Goal: Information Seeking & Learning: Learn about a topic

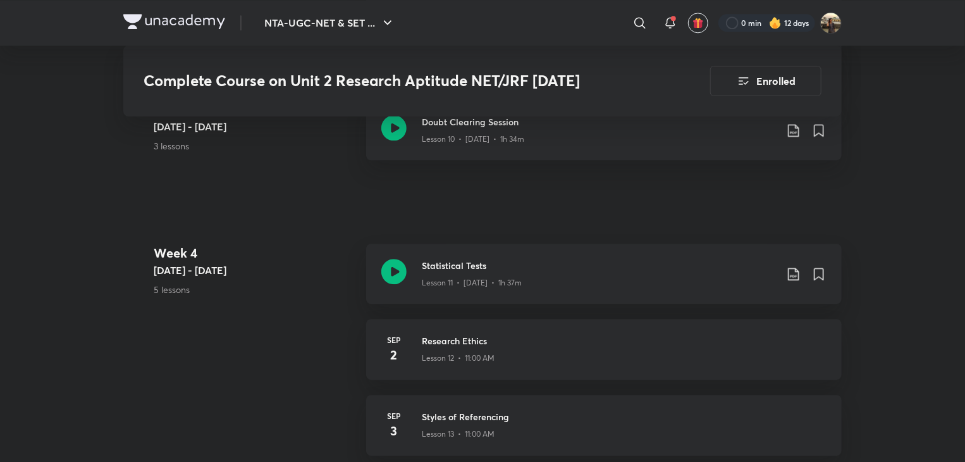
scroll to position [1513, 0]
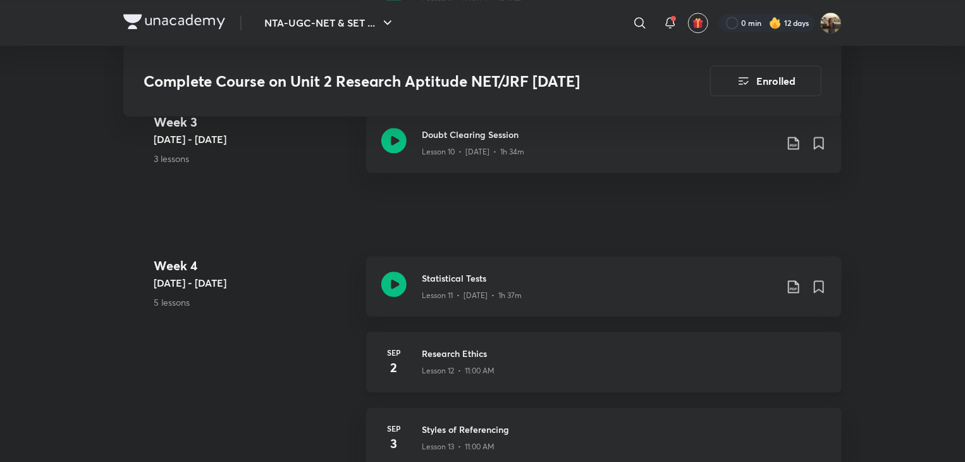
click at [445, 357] on h3 "Research Ethics" at bounding box center [624, 353] width 405 height 13
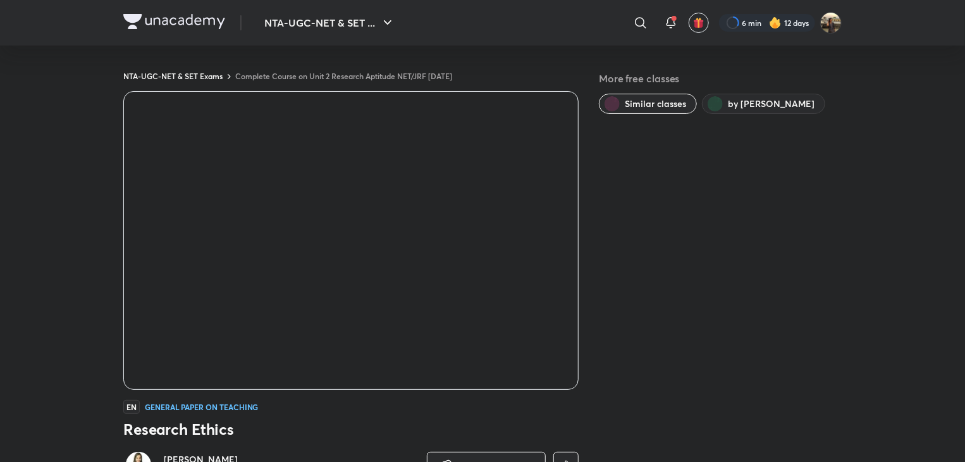
scroll to position [751, 0]
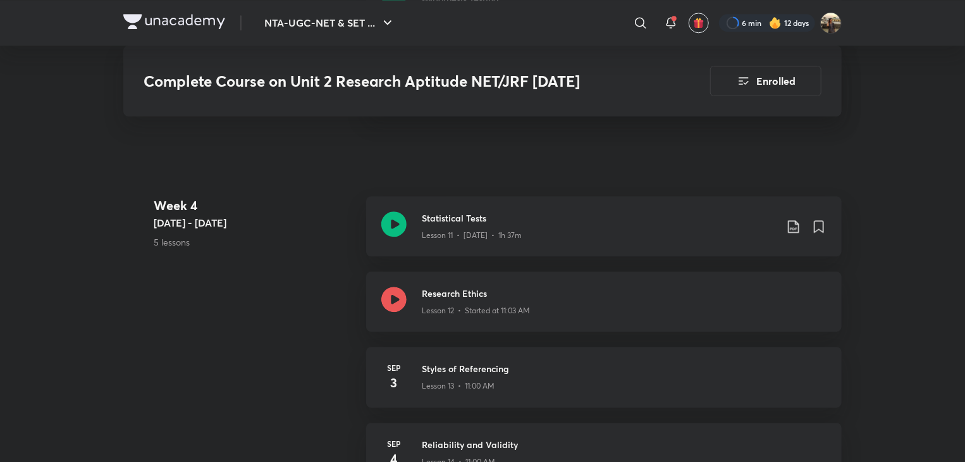
scroll to position [1561, 0]
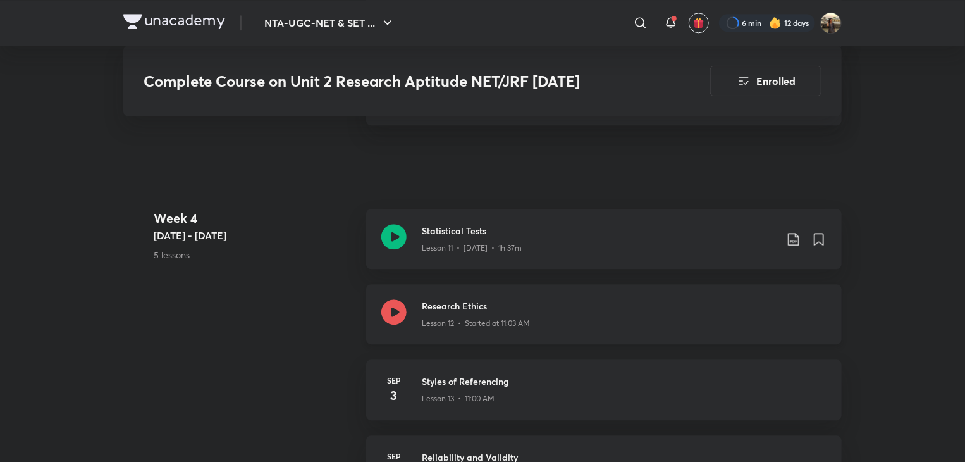
click at [407, 319] on div "Research Ethics Lesson 12 • Started at 11:03 AM" at bounding box center [604, 314] width 476 height 60
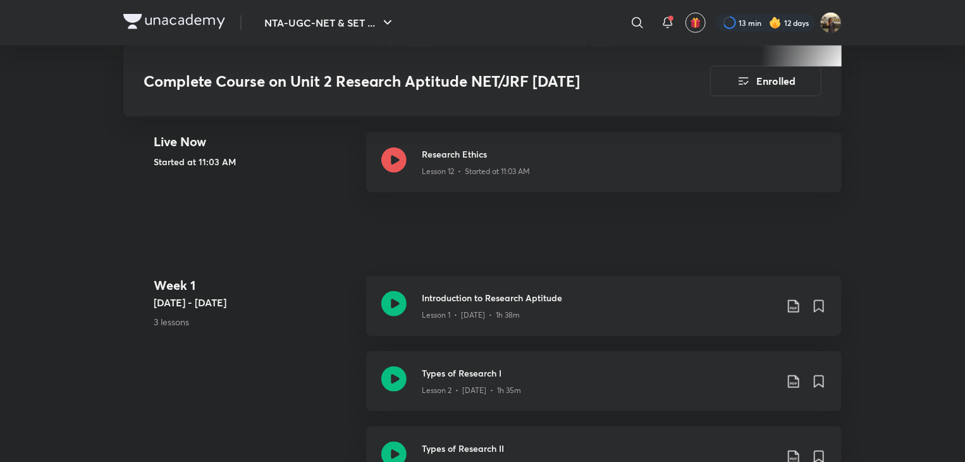
scroll to position [520, 0]
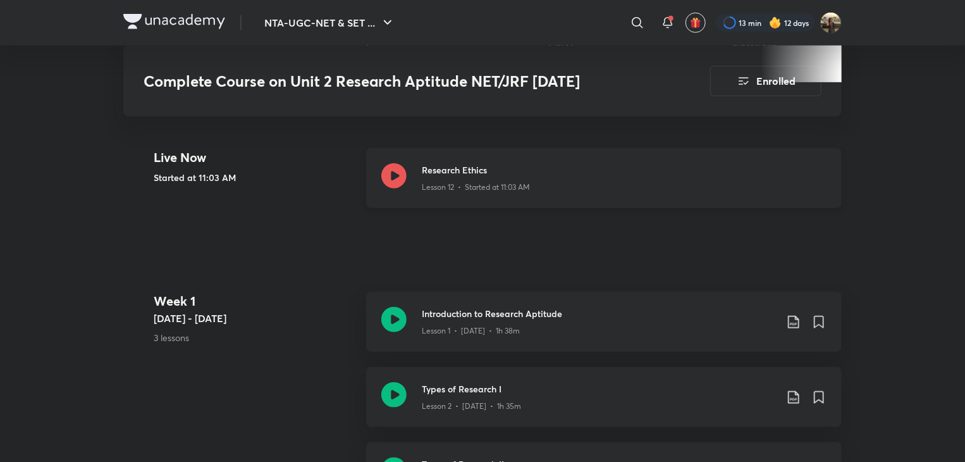
click at [463, 185] on p "Lesson 12 • Started at 11:03 AM" at bounding box center [476, 187] width 108 height 11
click at [390, 180] on icon at bounding box center [393, 175] width 25 height 25
click at [395, 173] on icon at bounding box center [393, 175] width 25 height 25
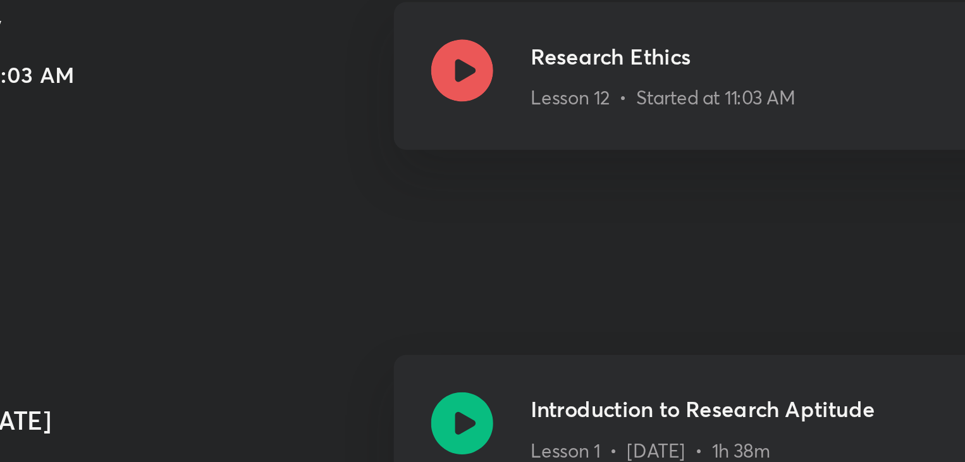
scroll to position [520, 0]
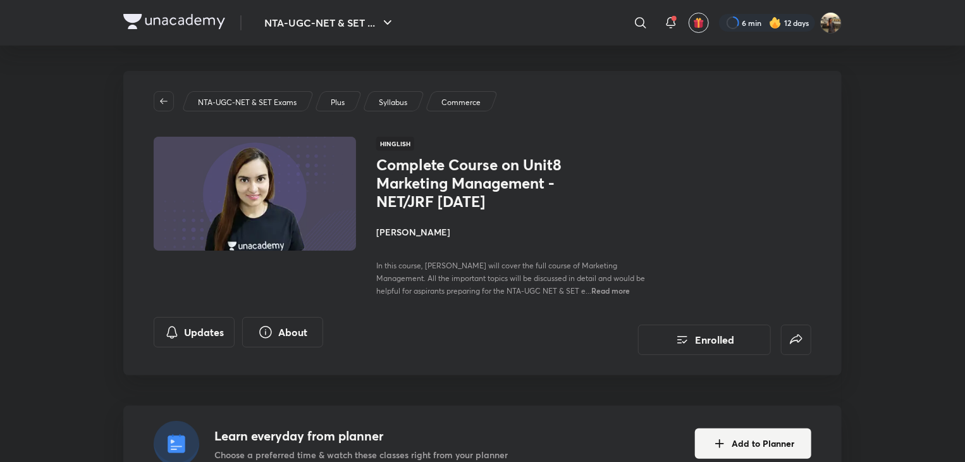
click at [742, 26] on div at bounding box center [767, 23] width 96 height 18
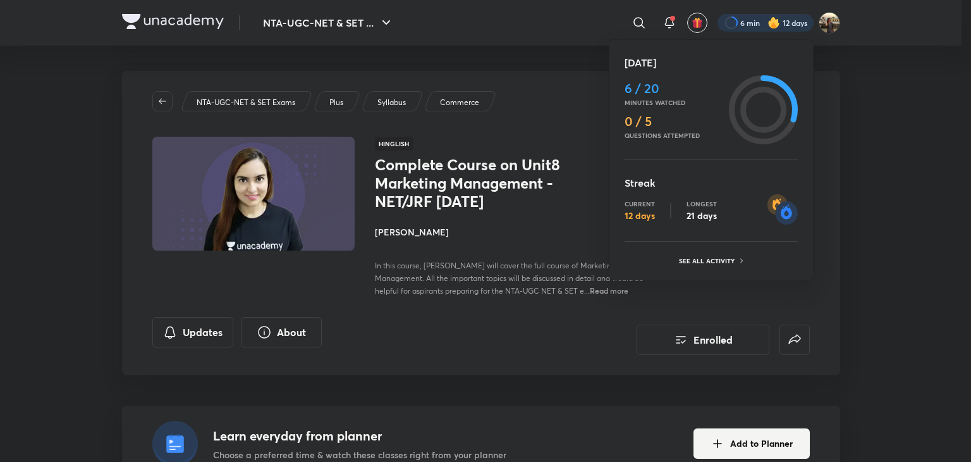
click at [667, 21] on div at bounding box center [485, 231] width 971 height 462
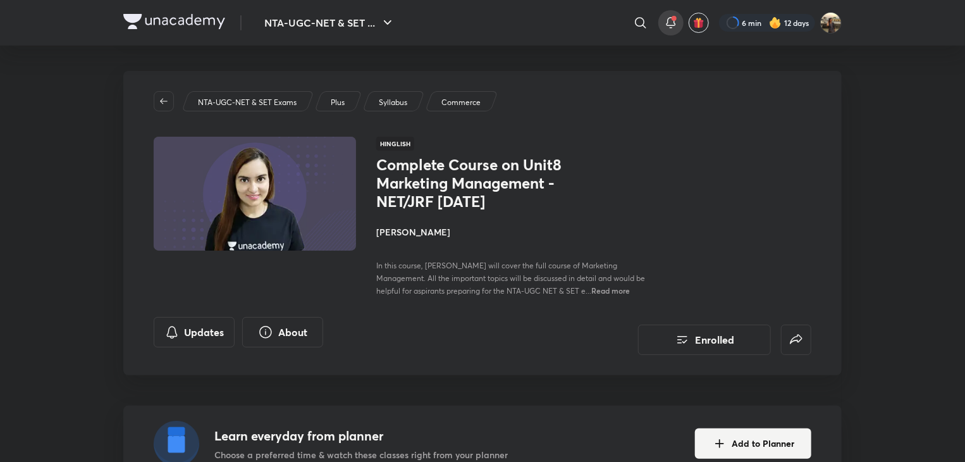
click at [668, 19] on icon at bounding box center [670, 22] width 15 height 15
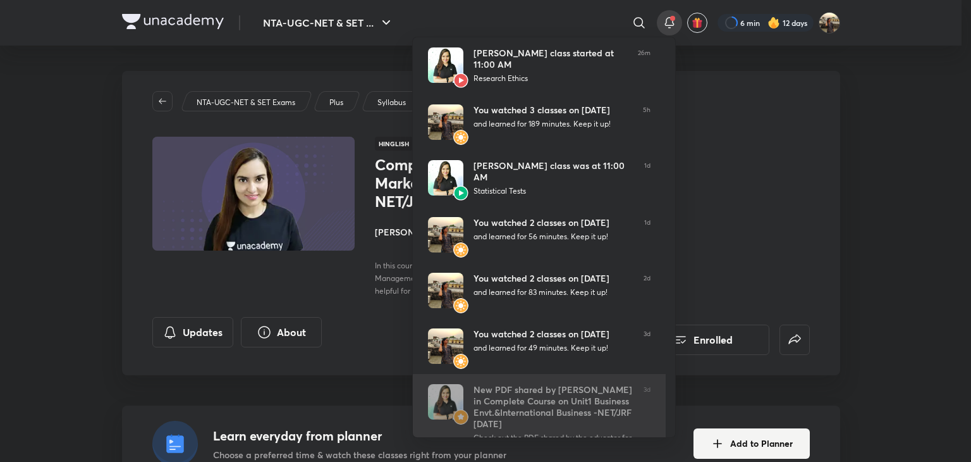
click at [579, 395] on div "New PDF shared by Niharika Bhagtani in Complete Course on Unit1 Business Envt.&…" at bounding box center [554, 407] width 160 height 46
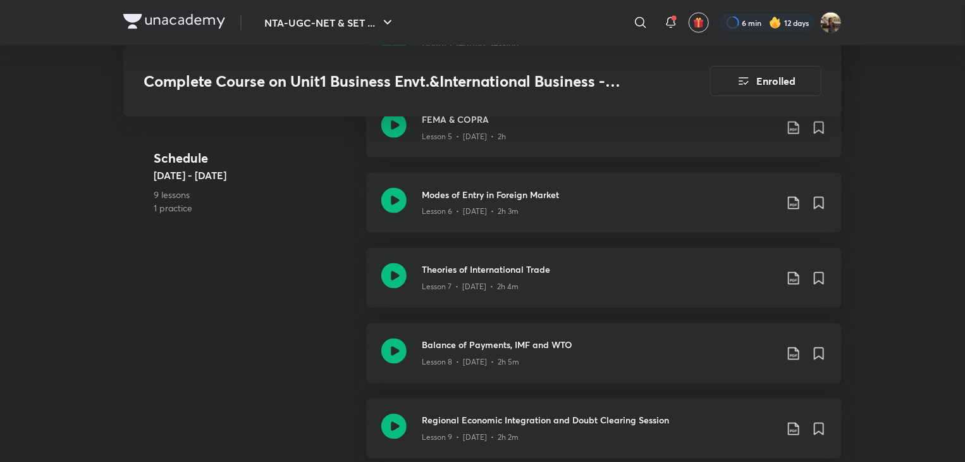
scroll to position [1205, 0]
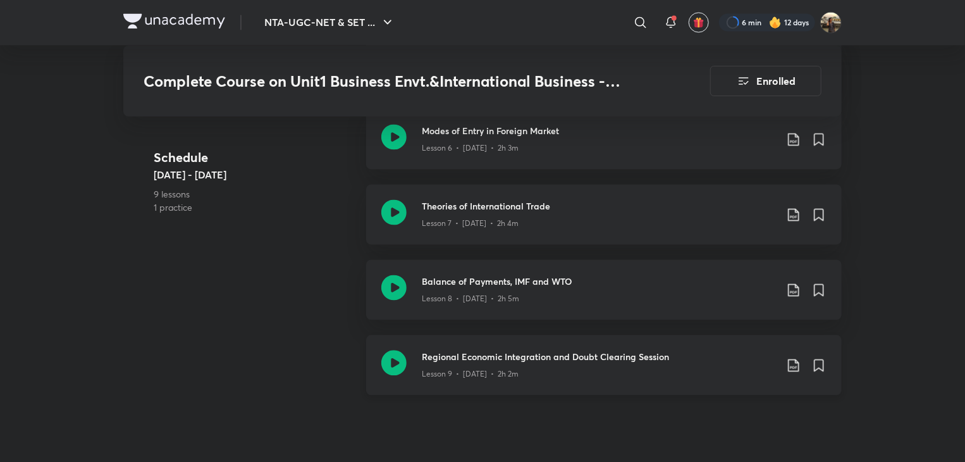
click at [458, 369] on p "Lesson 9 • [DATE] • 2h 2m" at bounding box center [470, 374] width 97 height 11
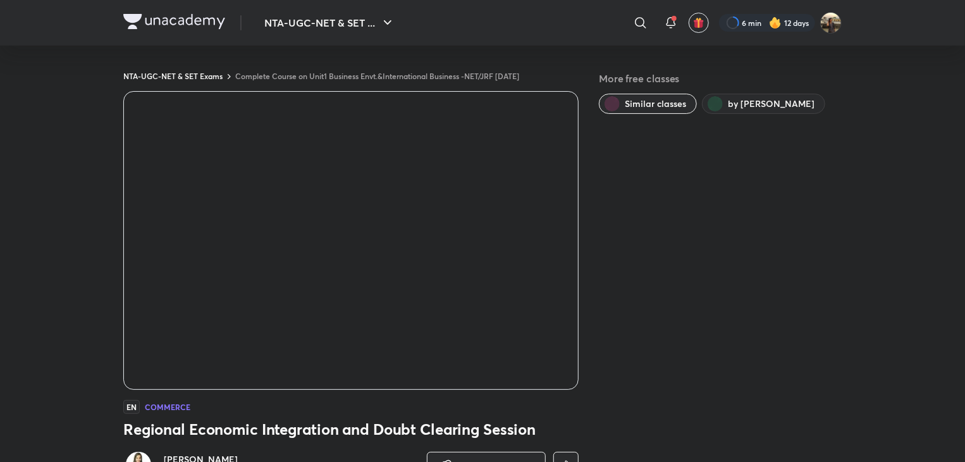
scroll to position [751, 0]
